Goal: Task Accomplishment & Management: Manage account settings

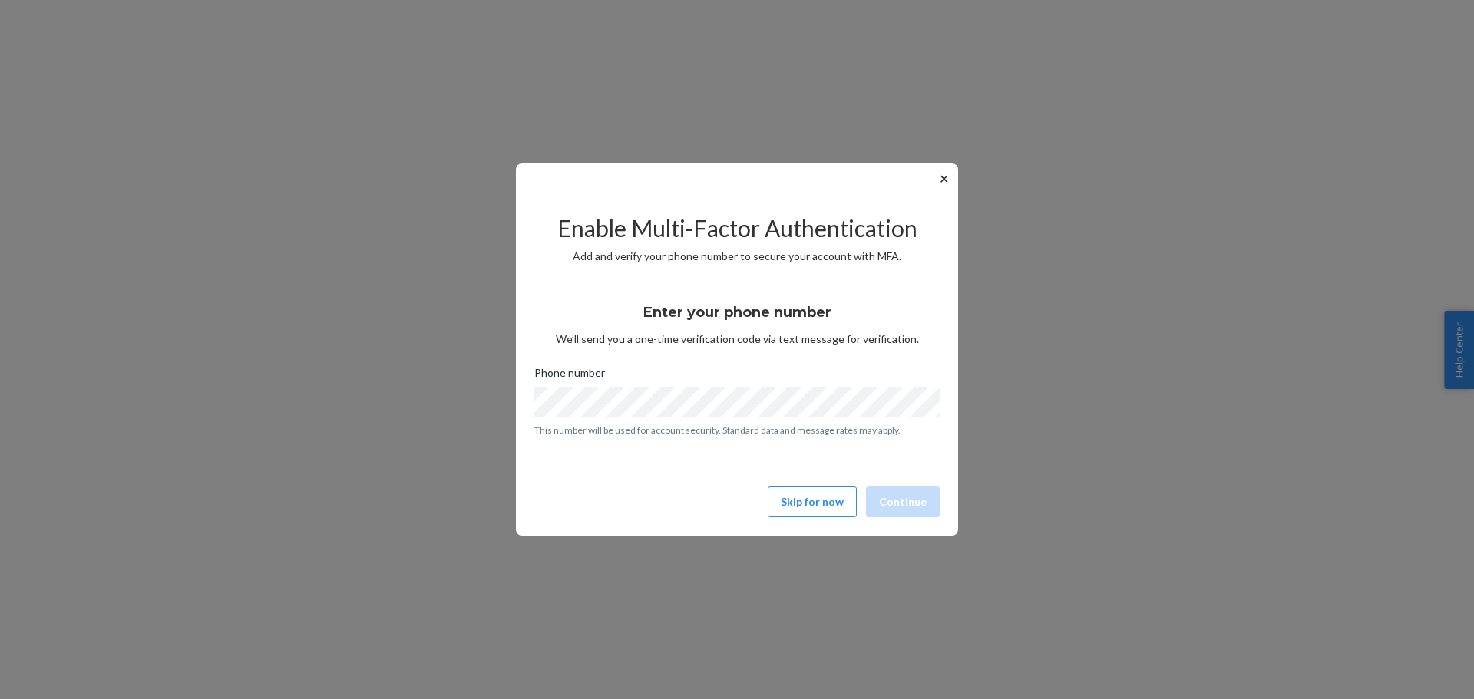
click at [947, 185] on button "✕" at bounding box center [944, 179] width 16 height 18
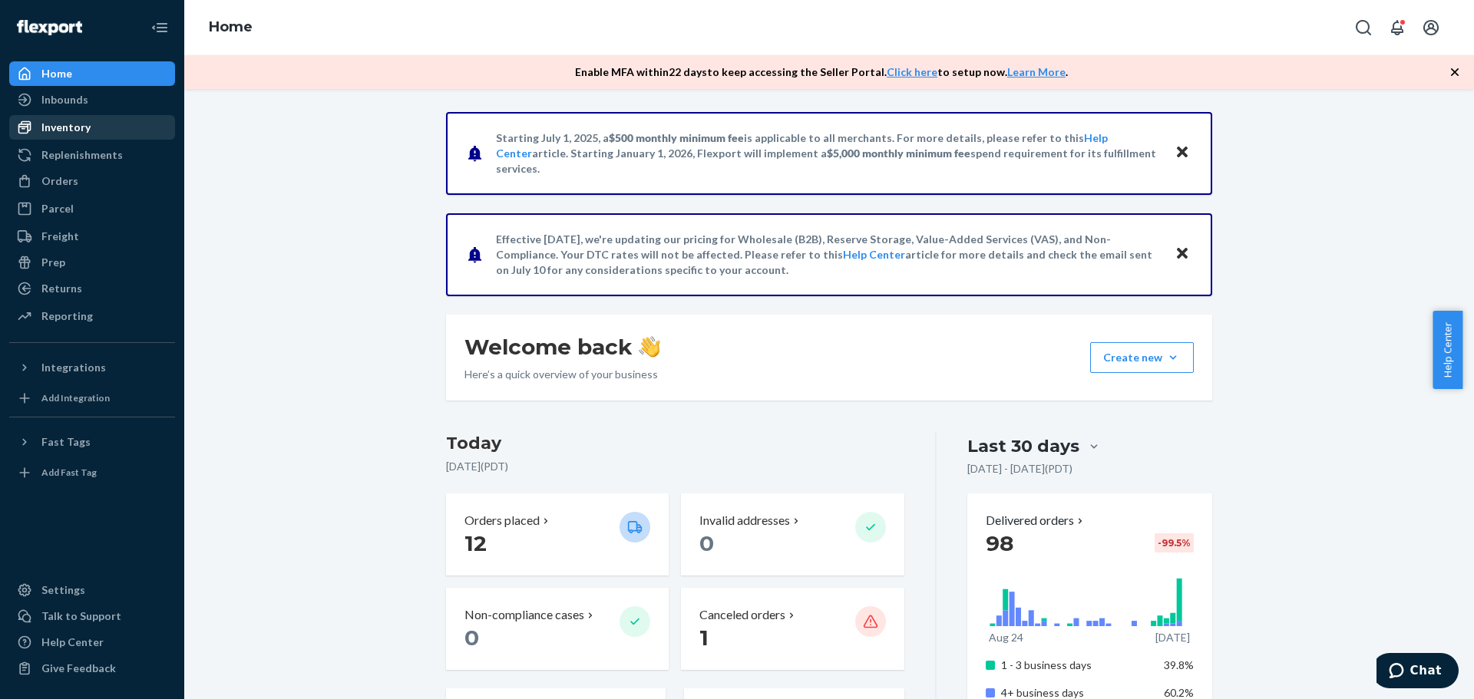
click at [113, 134] on div "Inventory" at bounding box center [92, 127] width 163 height 21
